Goal: Download file/media: Download file/media

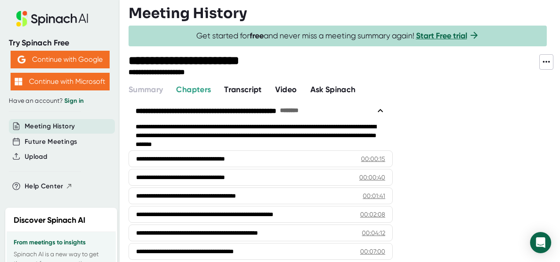
scroll to position [12, 0]
click at [238, 88] on span "Transcript" at bounding box center [243, 90] width 38 height 10
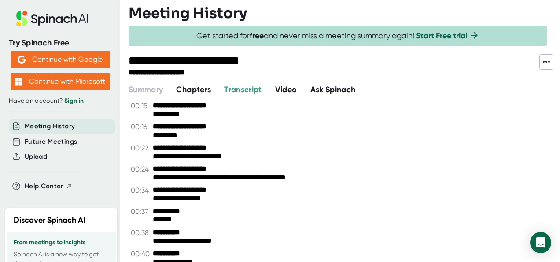
click at [547, 63] on icon at bounding box center [546, 61] width 11 height 11
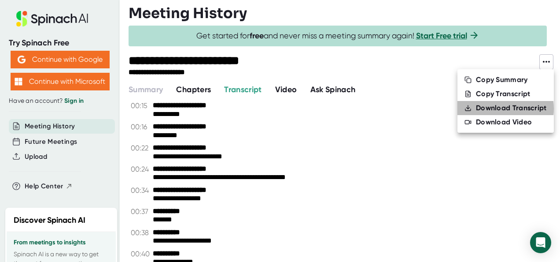
click at [488, 108] on div "Download Transcript" at bounding box center [511, 108] width 71 height 9
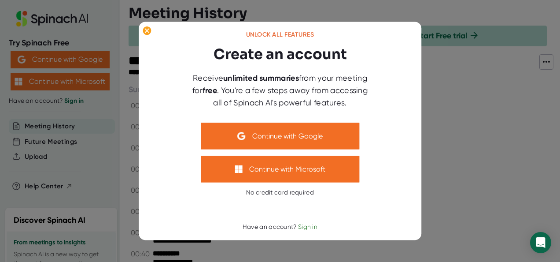
click at [481, 95] on div at bounding box center [280, 131] width 560 height 262
